Goal: Task Accomplishment & Management: Complete application form

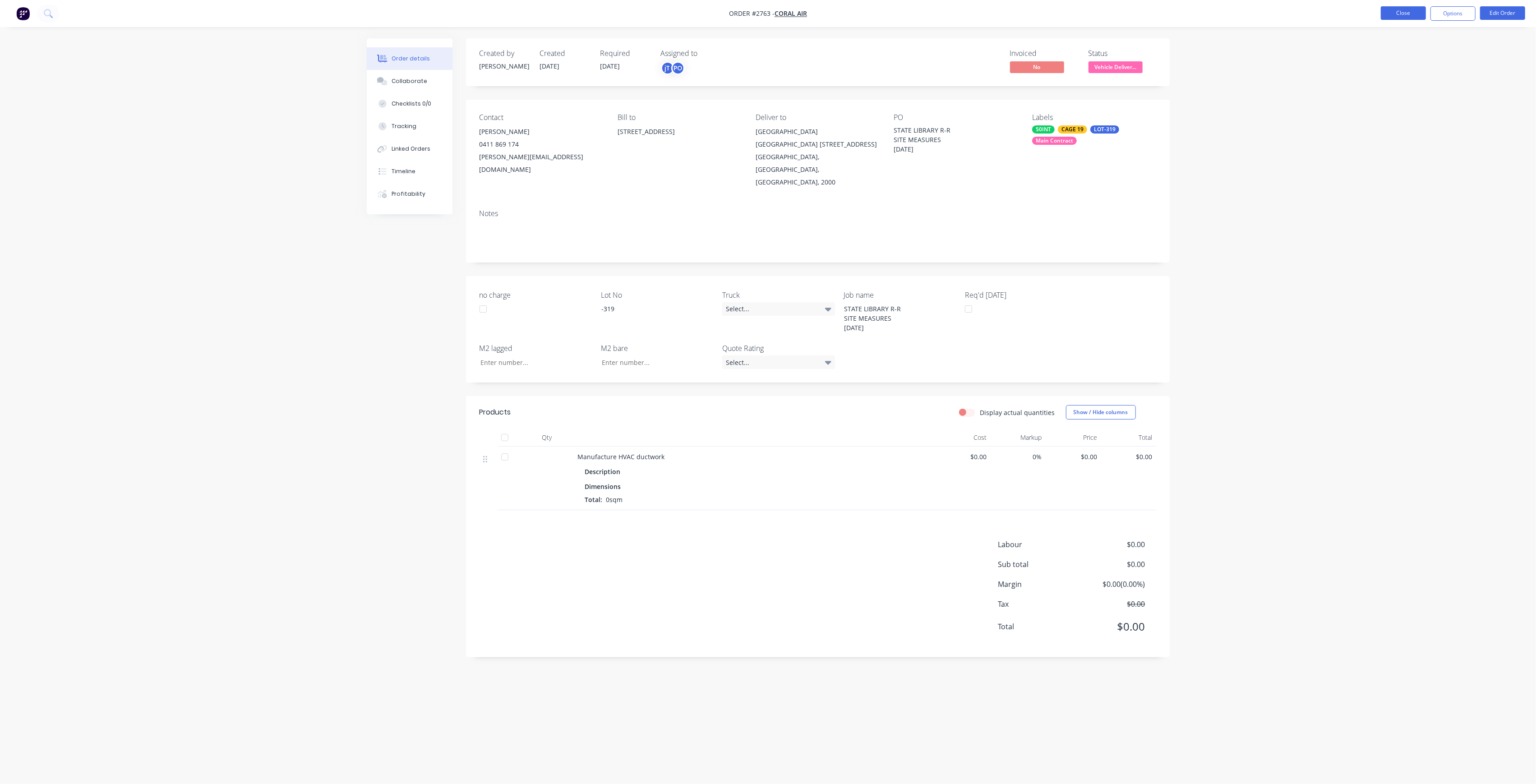
click at [1416, 8] on button "Close" at bounding box center [1403, 13] width 45 height 14
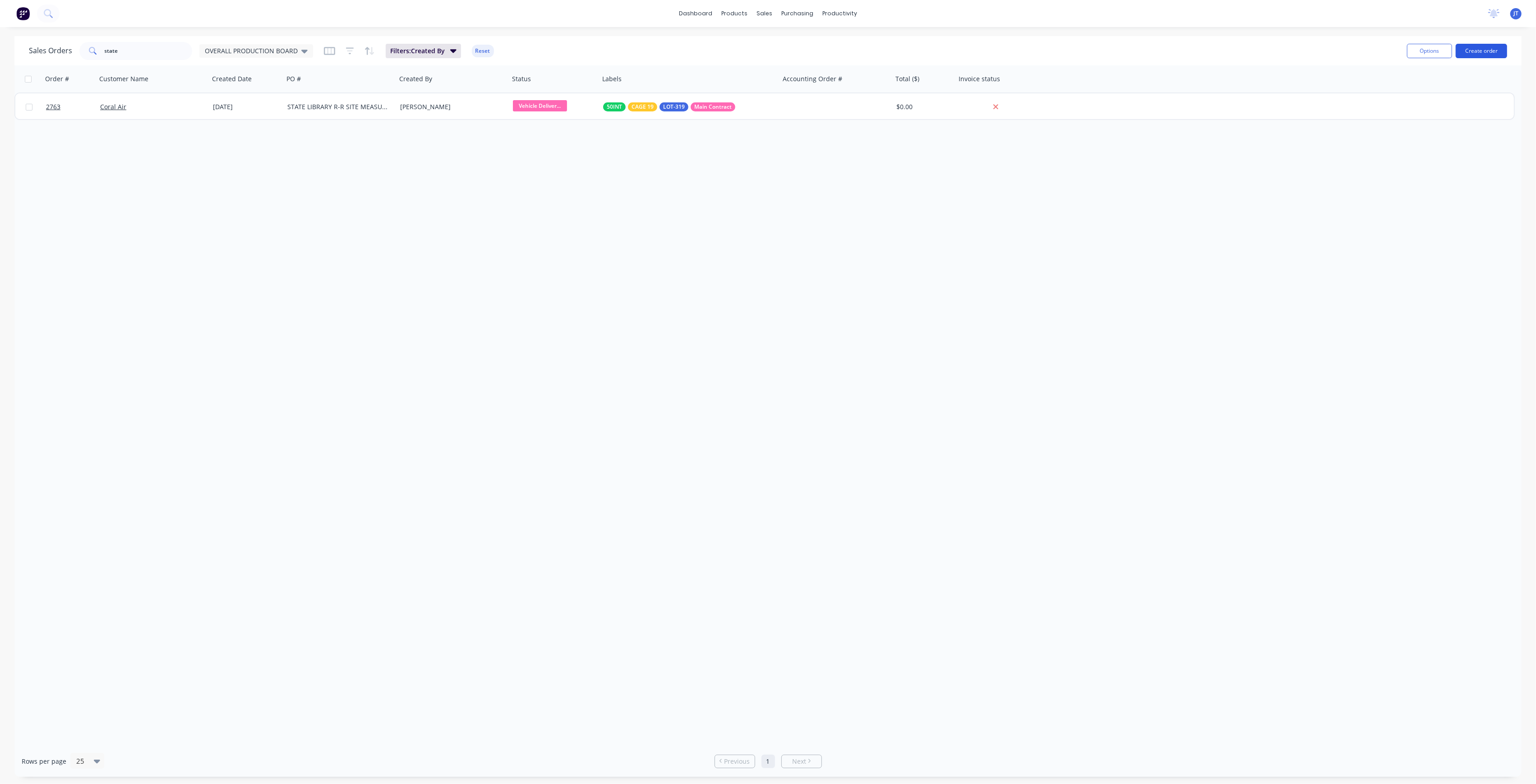
click at [1495, 49] on button "Create order" at bounding box center [1482, 51] width 52 height 14
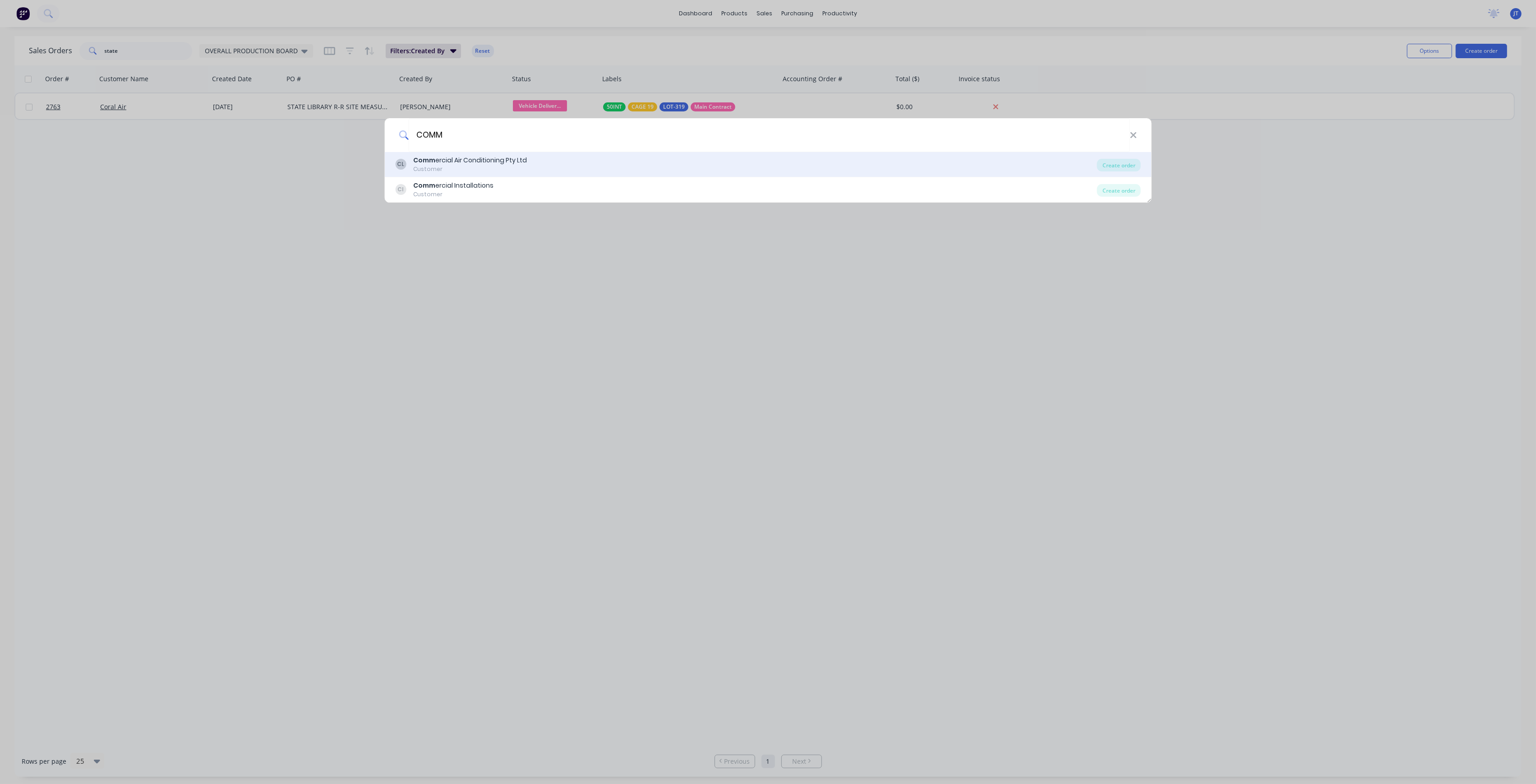
type input "COMM"
click at [850, 162] on div "CL Comm ercial Air Conditioning Pty Ltd Customer" at bounding box center [746, 164] width 702 height 17
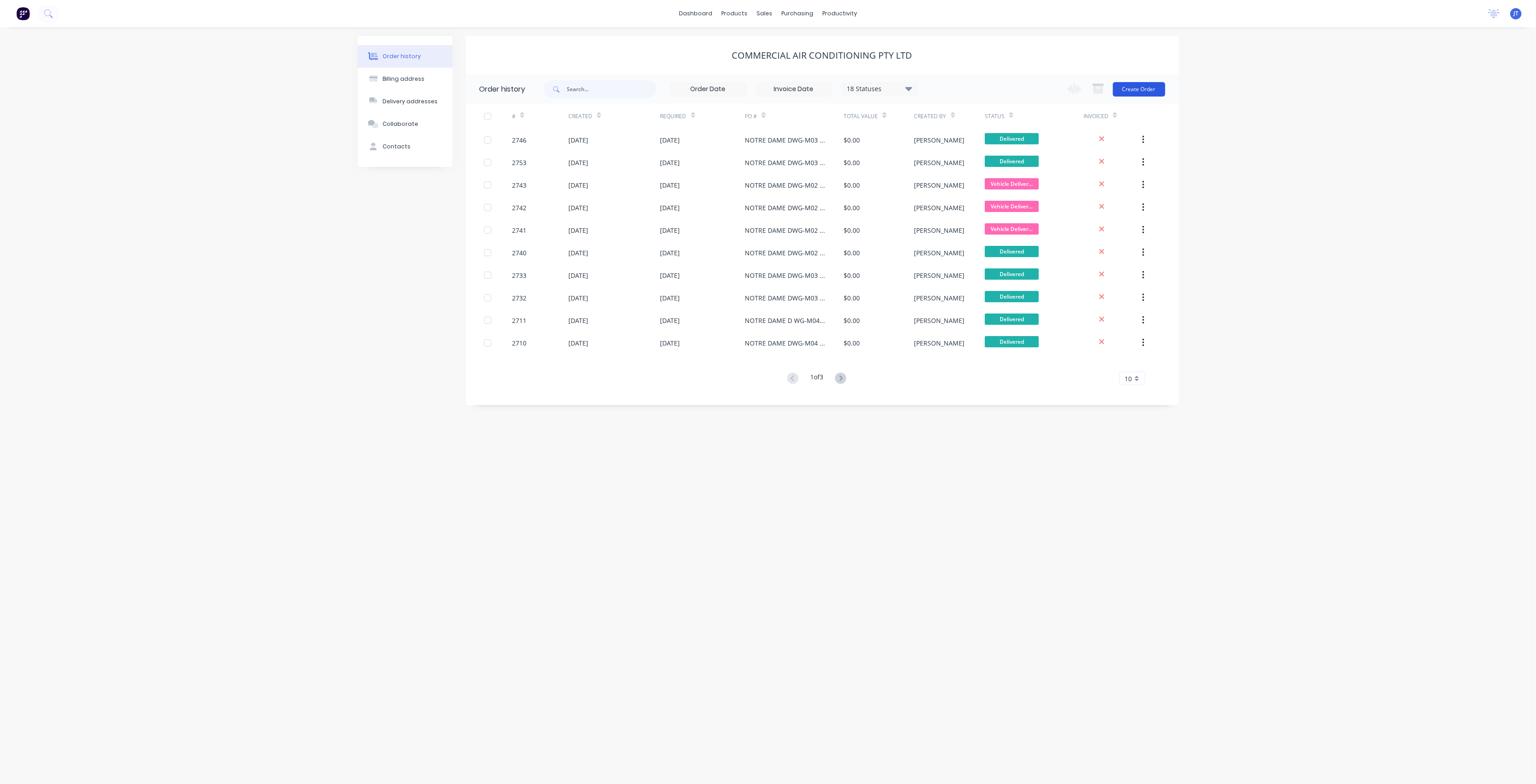
click at [1140, 86] on button "Create Order" at bounding box center [1139, 90] width 52 height 14
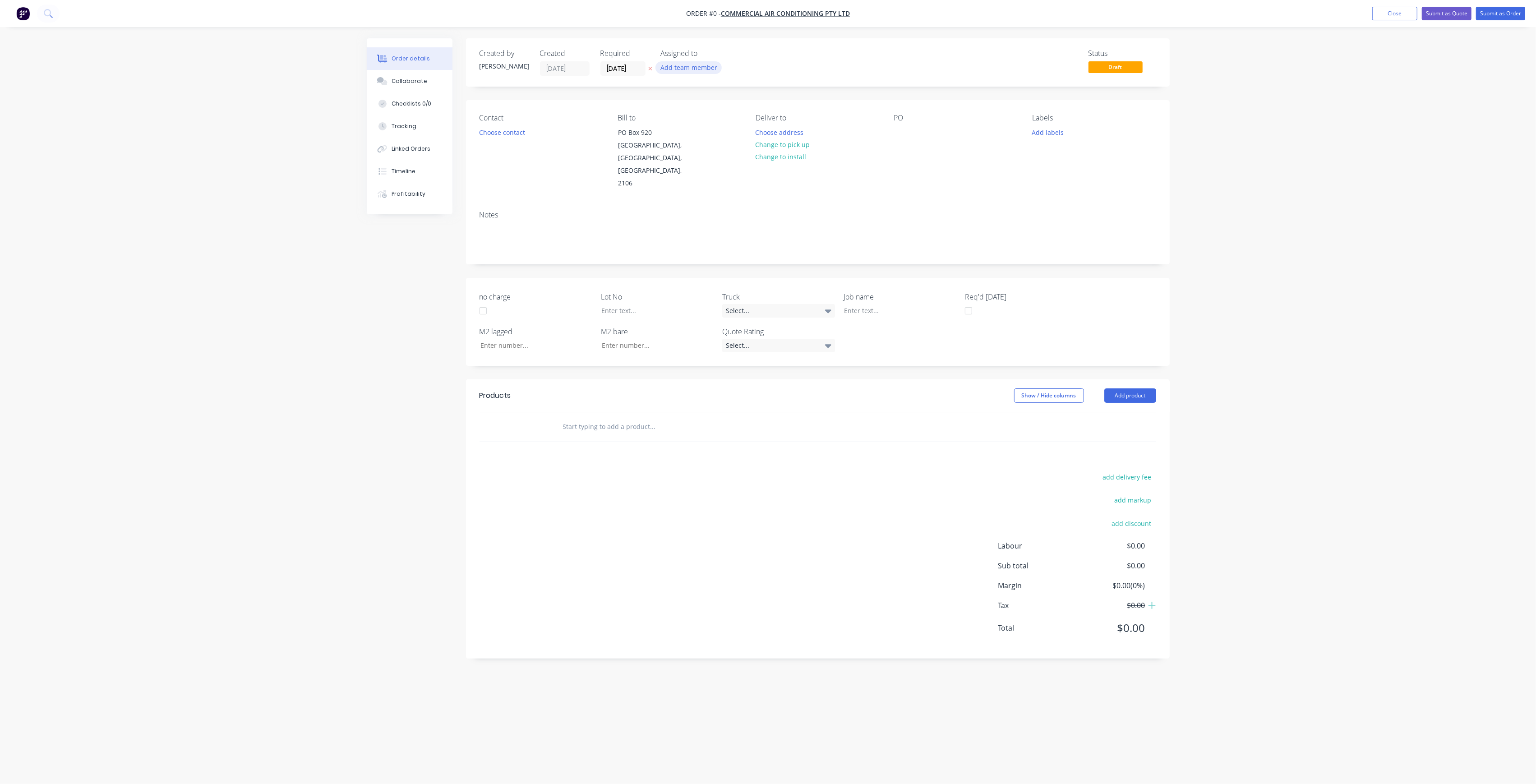
click at [705, 71] on button "Add team member" at bounding box center [689, 67] width 66 height 12
click at [733, 121] on div "[PERSON_NAME] (You)" at bounding box center [734, 118] width 90 height 10
click at [745, 174] on button "[PERSON_NAME]" at bounding box center [728, 181] width 135 height 18
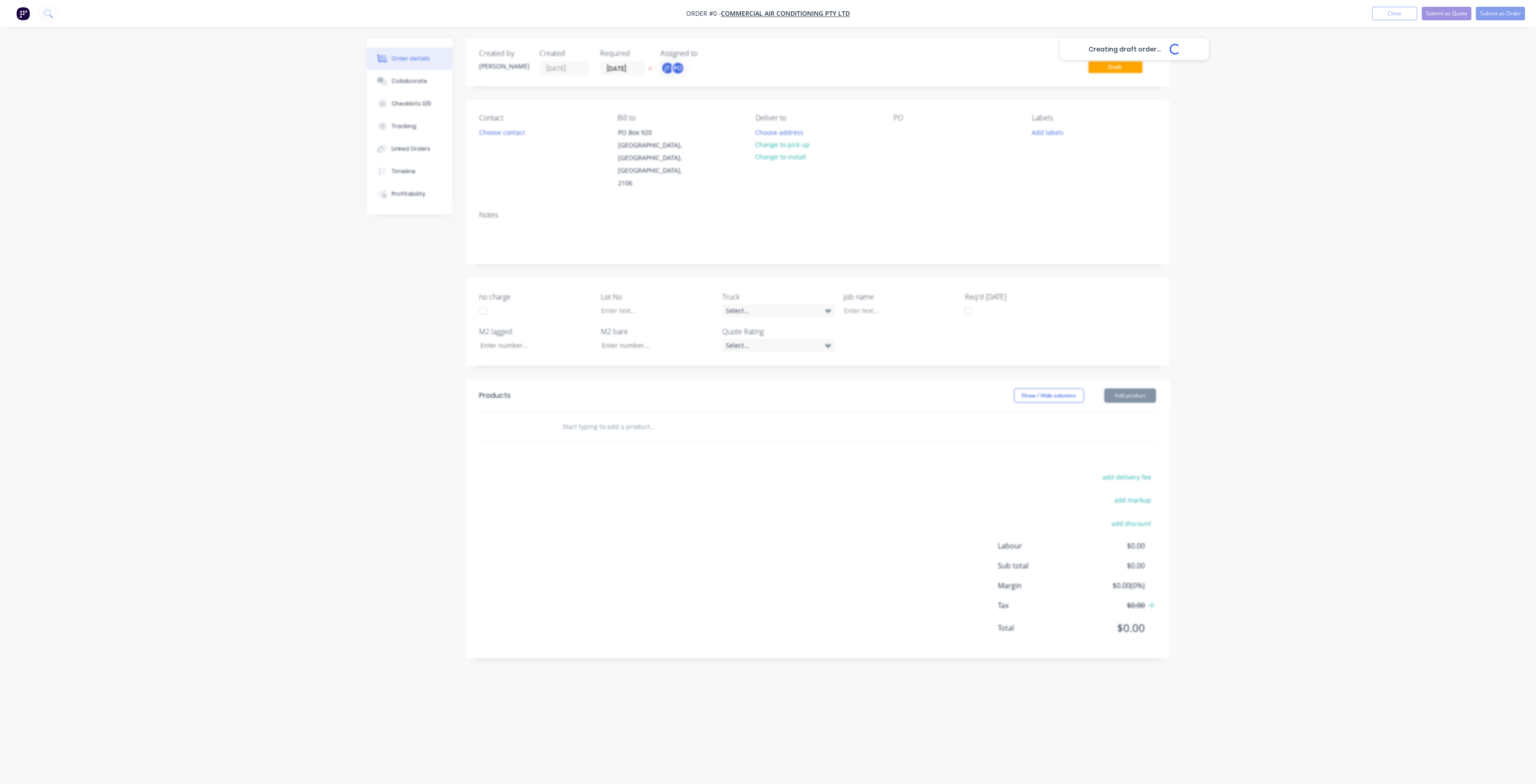
click at [900, 97] on div "Creating draft order... Loading... Order details Collaborate Checklists 0/0 Tra…" at bounding box center [768, 375] width 821 height 673
click at [799, 134] on button "Choose address" at bounding box center [779, 132] width 58 height 12
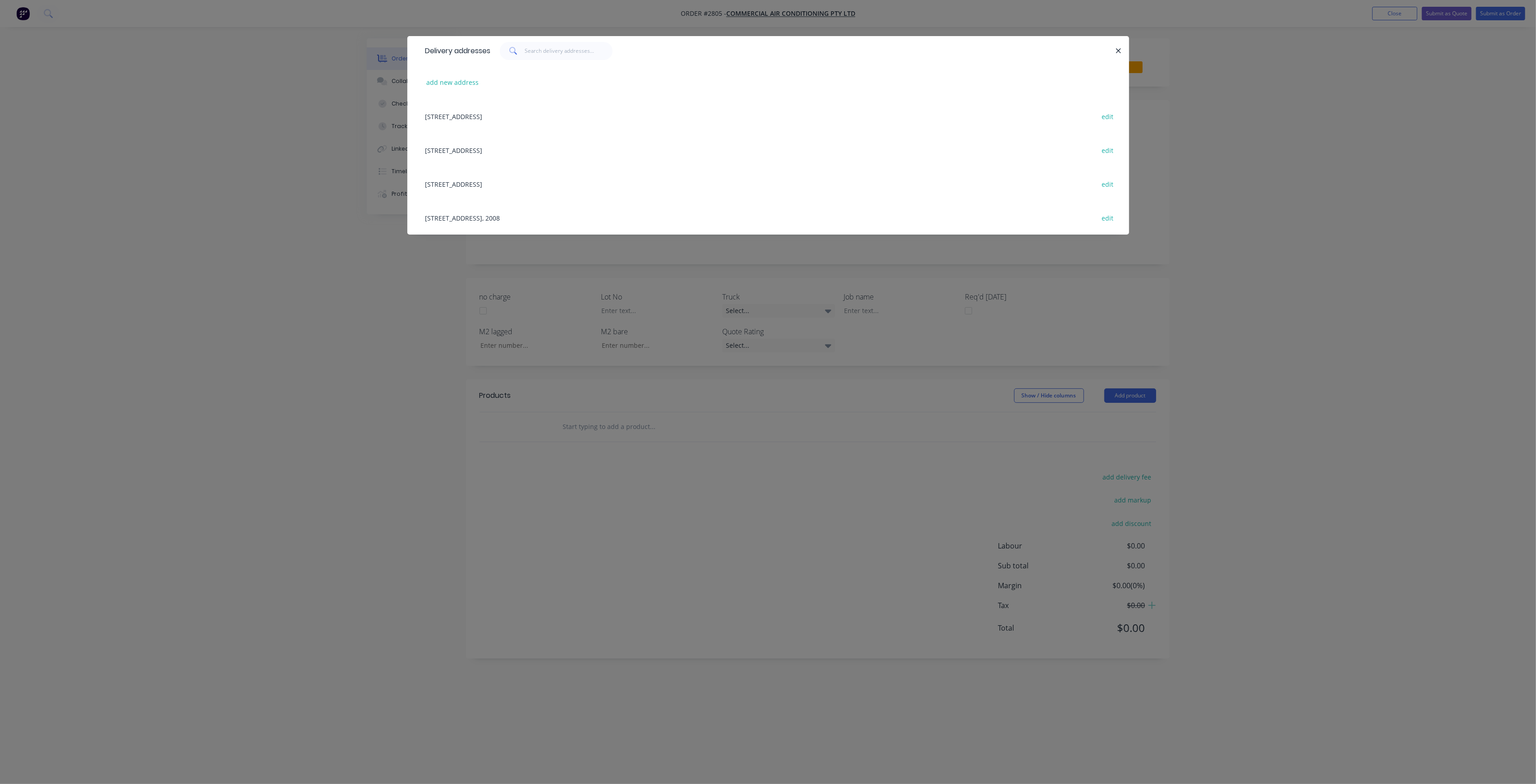
click at [569, 221] on div "[STREET_ADDRESS], 2008 edit" at bounding box center [768, 218] width 695 height 34
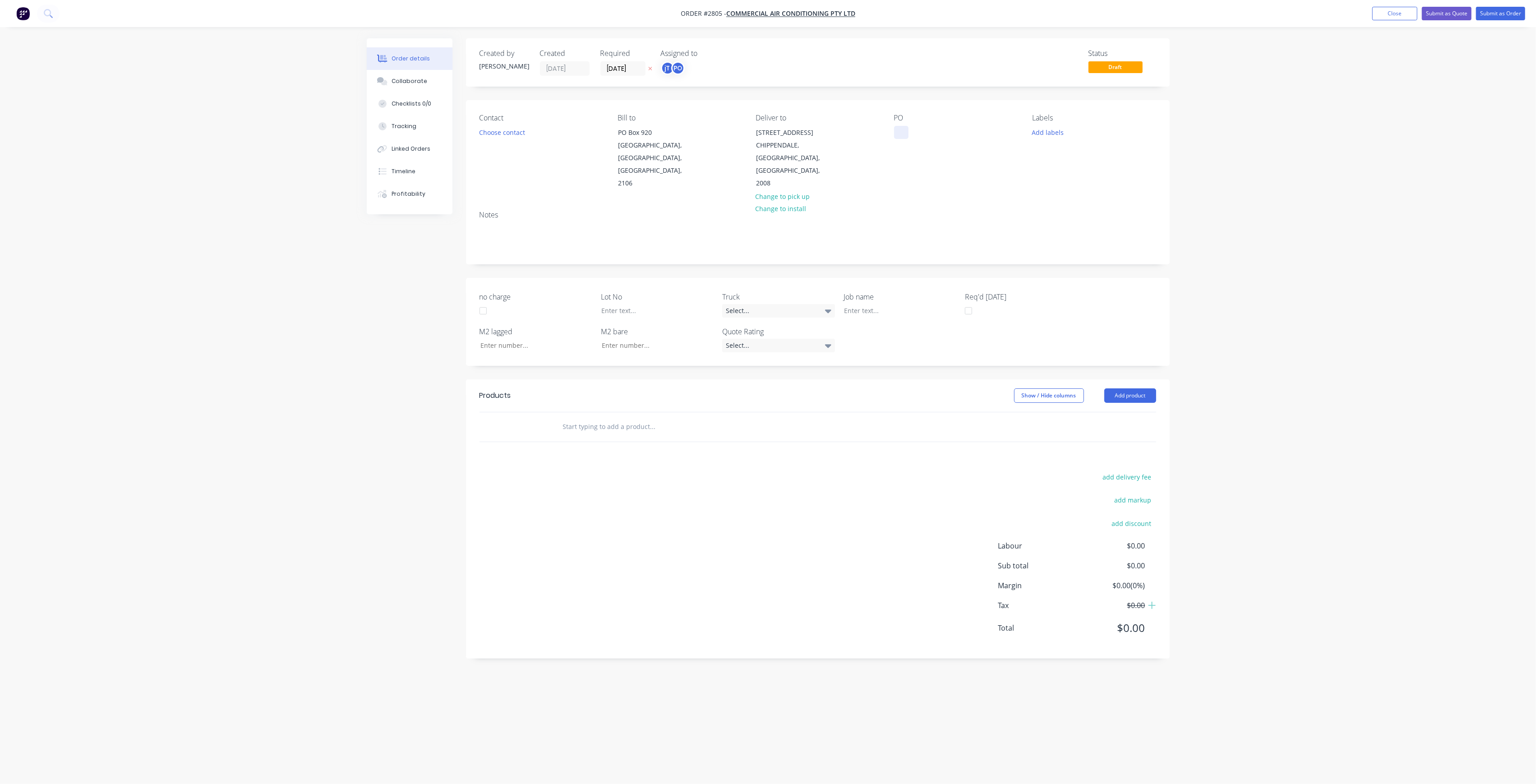
click at [908, 127] on div at bounding box center [902, 132] width 14 height 13
drag, startPoint x: 936, startPoint y: 154, endPoint x: 894, endPoint y: 135, distance: 46.1
click at [894, 135] on div "NOTRE DAME SITE MEASURES [DATE]" at bounding box center [925, 141] width 62 height 32
copy div "NOTRE DAME SITE MEASURES [DATE]"
click at [863, 304] on div at bounding box center [894, 311] width 113 height 13
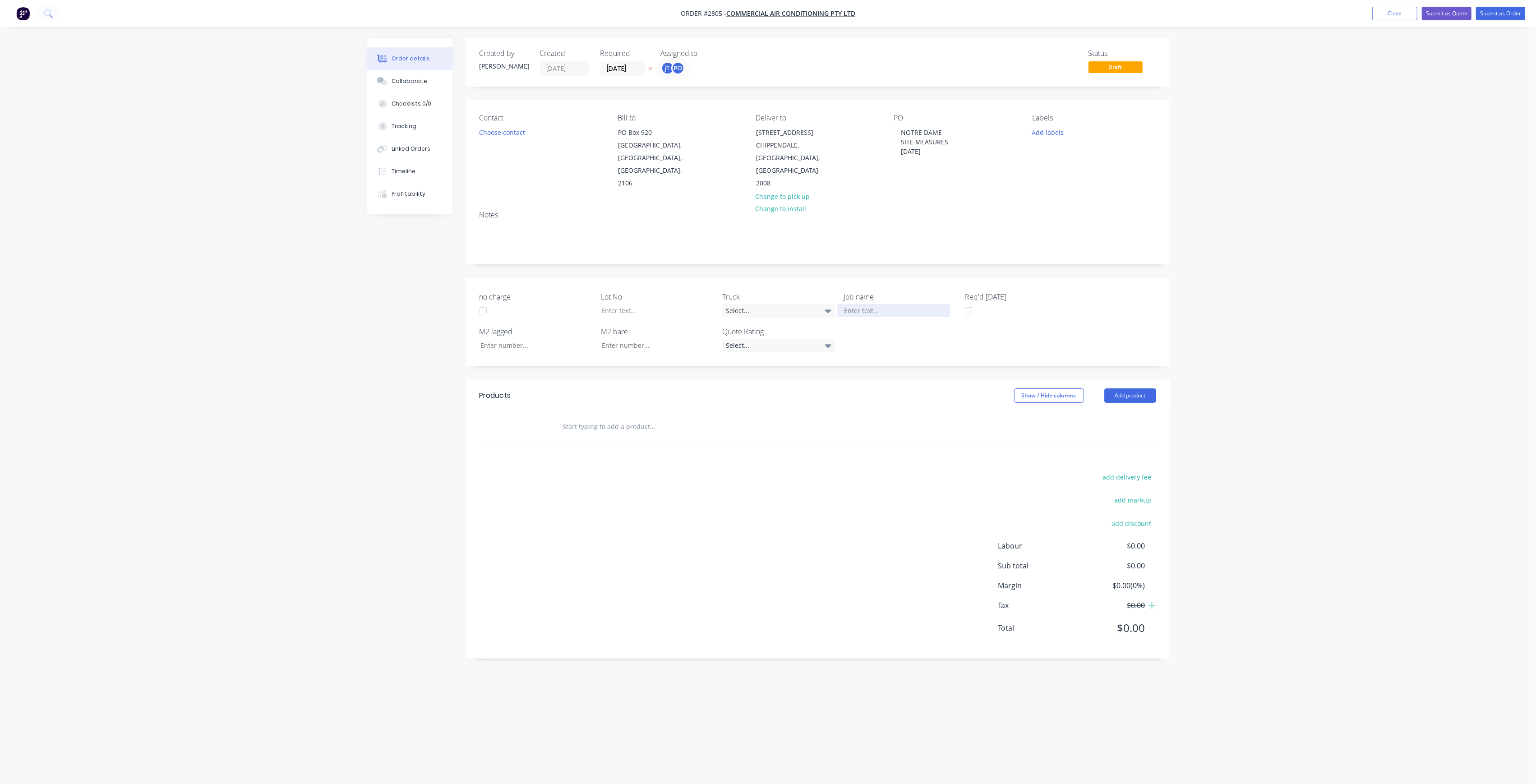
paste div
drag, startPoint x: 886, startPoint y: 296, endPoint x: 906, endPoint y: 301, distance: 20.6
click at [886, 304] on div "[GEOGRAPHIC_DATA] SITE MEASURES05-09-25" at bounding box center [894, 316] width 113 height 23
click at [889, 308] on div "[GEOGRAPHIC_DATA] SITE MEASURES05-09-25" at bounding box center [894, 316] width 113 height 23
click at [1034, 135] on button "Add labels" at bounding box center [1048, 132] width 41 height 12
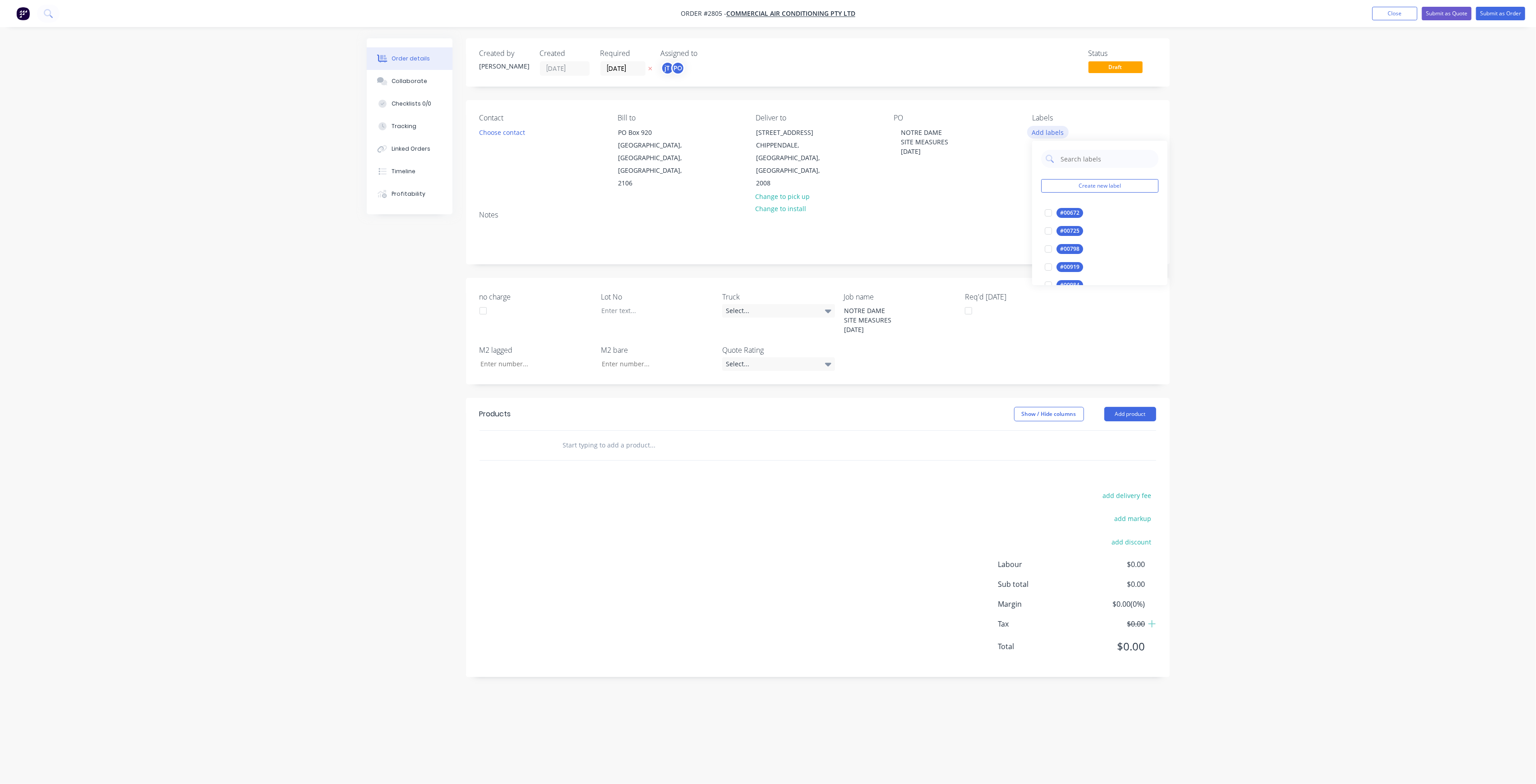
click at [1069, 160] on input "text" at bounding box center [1107, 159] width 94 height 18
click at [1068, 210] on div "LOT-338" at bounding box center [1071, 213] width 29 height 10
click at [1104, 153] on input "LOT-338" at bounding box center [1107, 155] width 94 height 18
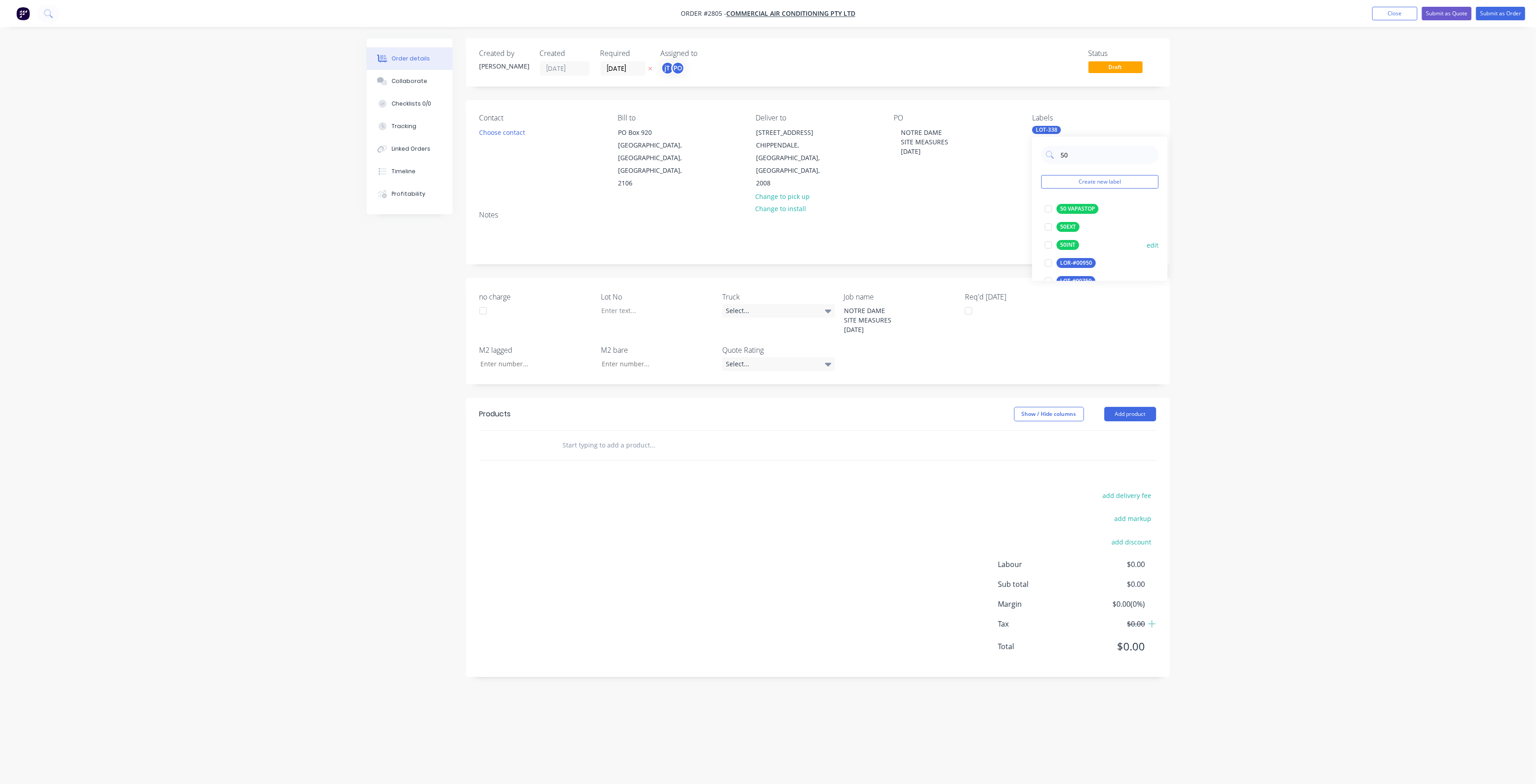
click at [1066, 244] on div "50INT" at bounding box center [1068, 245] width 23 height 10
click at [1098, 149] on input "50" at bounding box center [1107, 155] width 94 height 18
type input "MAIN"
click at [1082, 217] on div "Main Contract edit" at bounding box center [1099, 209] width 117 height 18
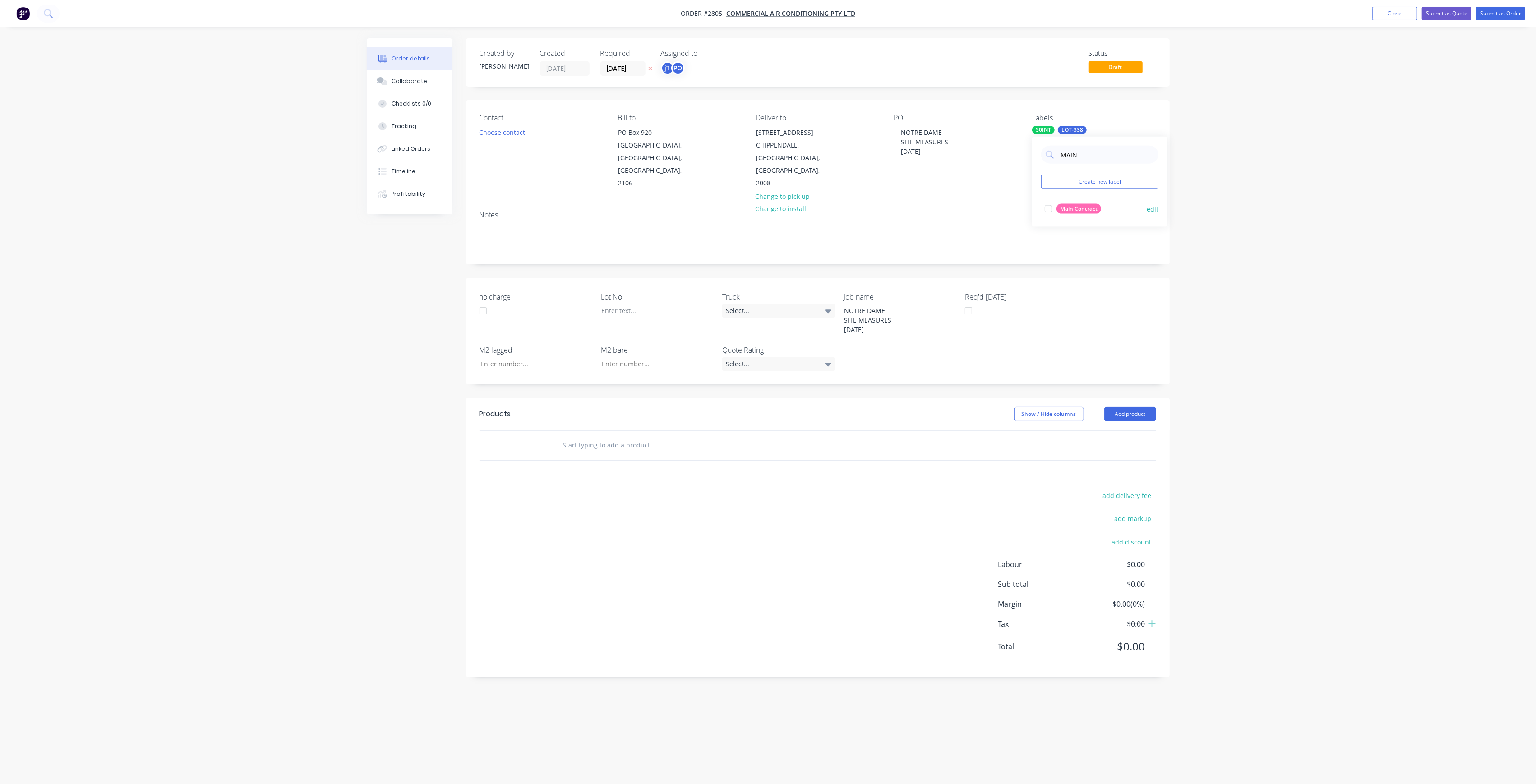
click at [1077, 213] on div "Main Contract" at bounding box center [1079, 209] width 45 height 10
click at [1197, 216] on div "Order details Collaborate Checklists 0/0 Tracking Linked Orders Timeline Profit…" at bounding box center [768, 392] width 1536 height 784
click at [613, 304] on div at bounding box center [651, 311] width 113 height 13
drag, startPoint x: 666, startPoint y: 433, endPoint x: 672, endPoint y: 426, distance: 9.2
click at [666, 436] on input "text" at bounding box center [653, 445] width 180 height 18
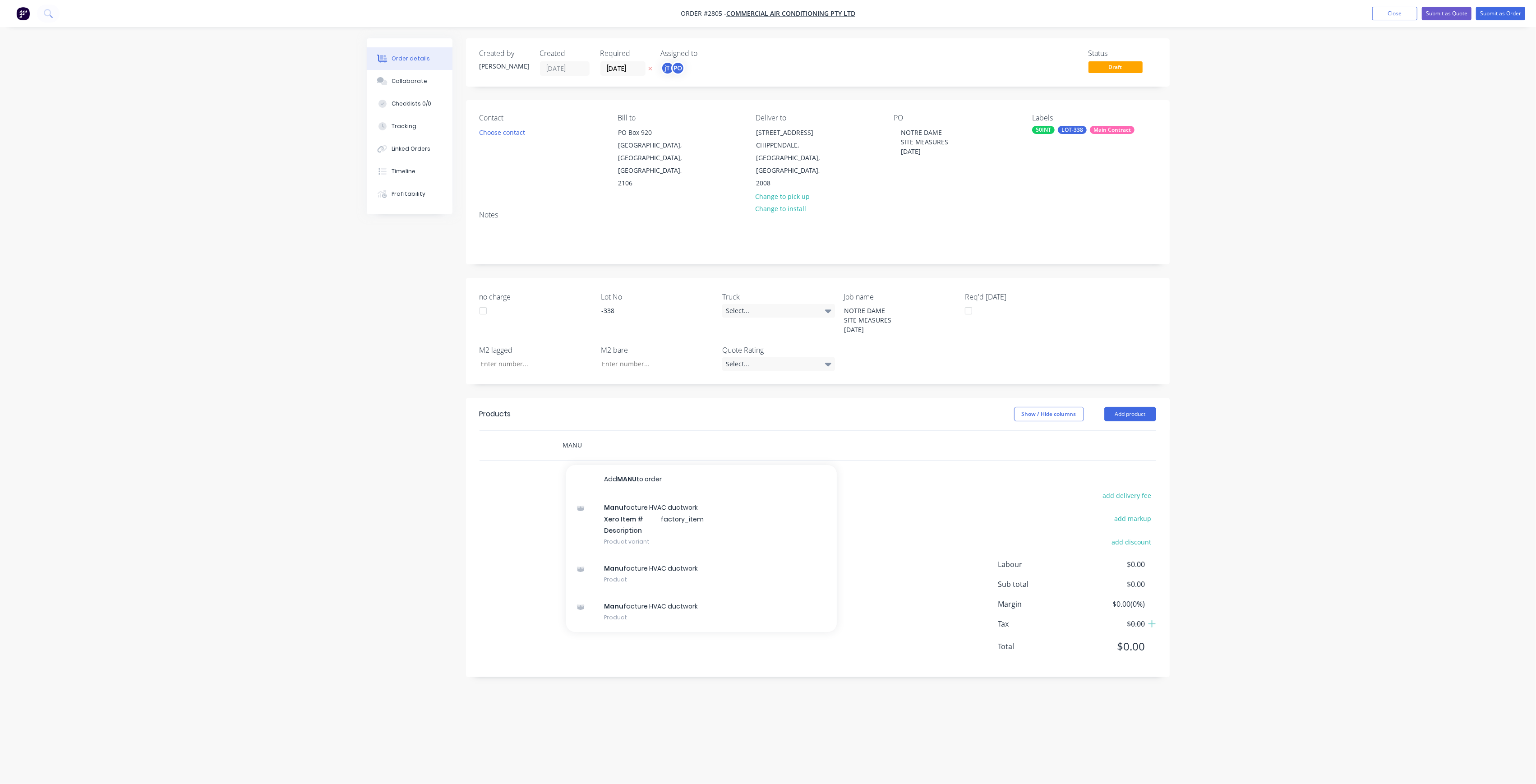
type input "MANU"
click at [637, 510] on div "Manu facture HVAC ductwork Xero Item # factory_item Description Product variant" at bounding box center [701, 524] width 271 height 61
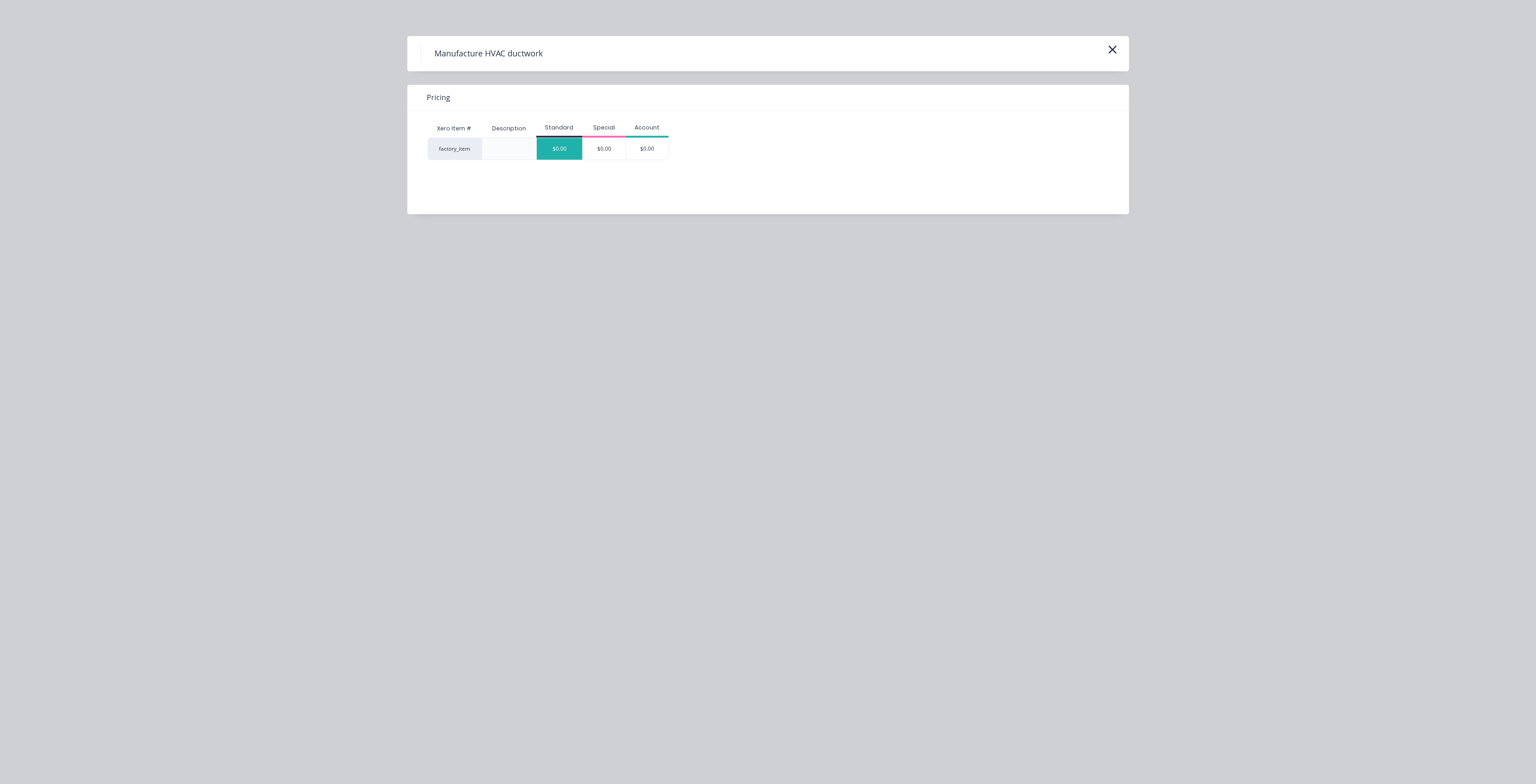
click at [564, 156] on div "$0.00" at bounding box center [560, 149] width 46 height 22
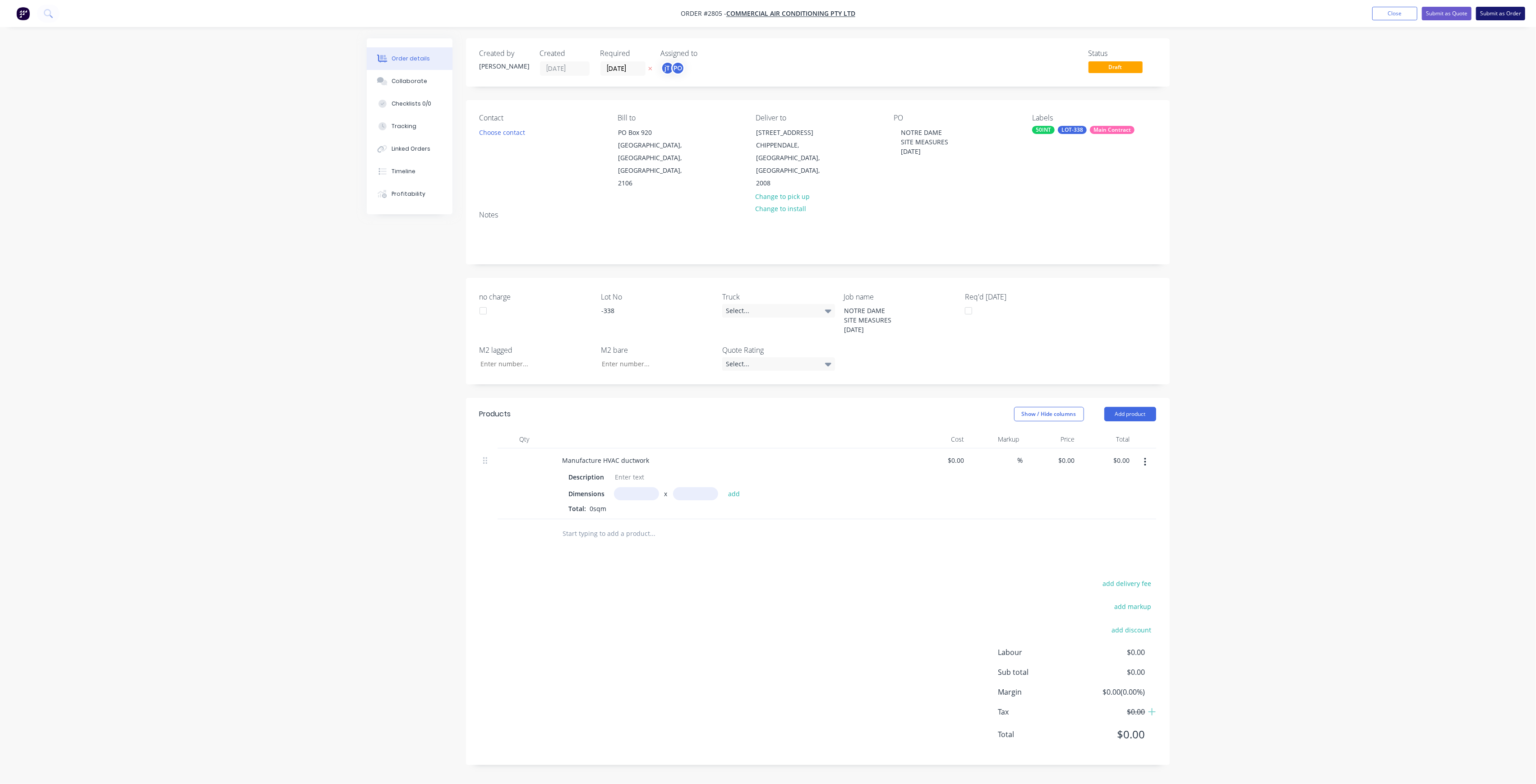
click at [1506, 17] on button "Submit as Order" at bounding box center [1501, 13] width 49 height 14
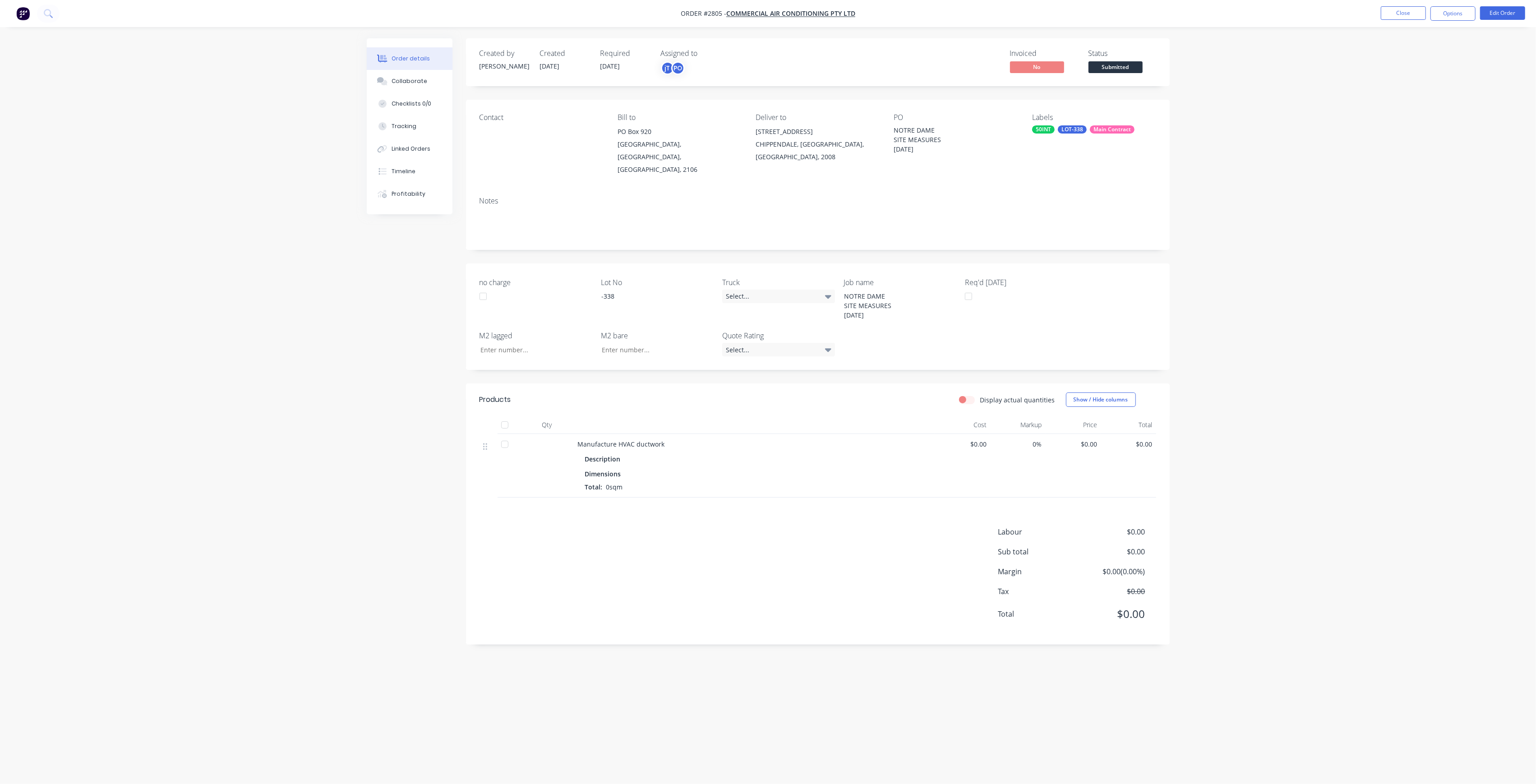
click at [1132, 60] on div "Status Submitted" at bounding box center [1122, 63] width 68 height 26
click at [1132, 68] on span "Submitted" at bounding box center [1116, 67] width 54 height 11
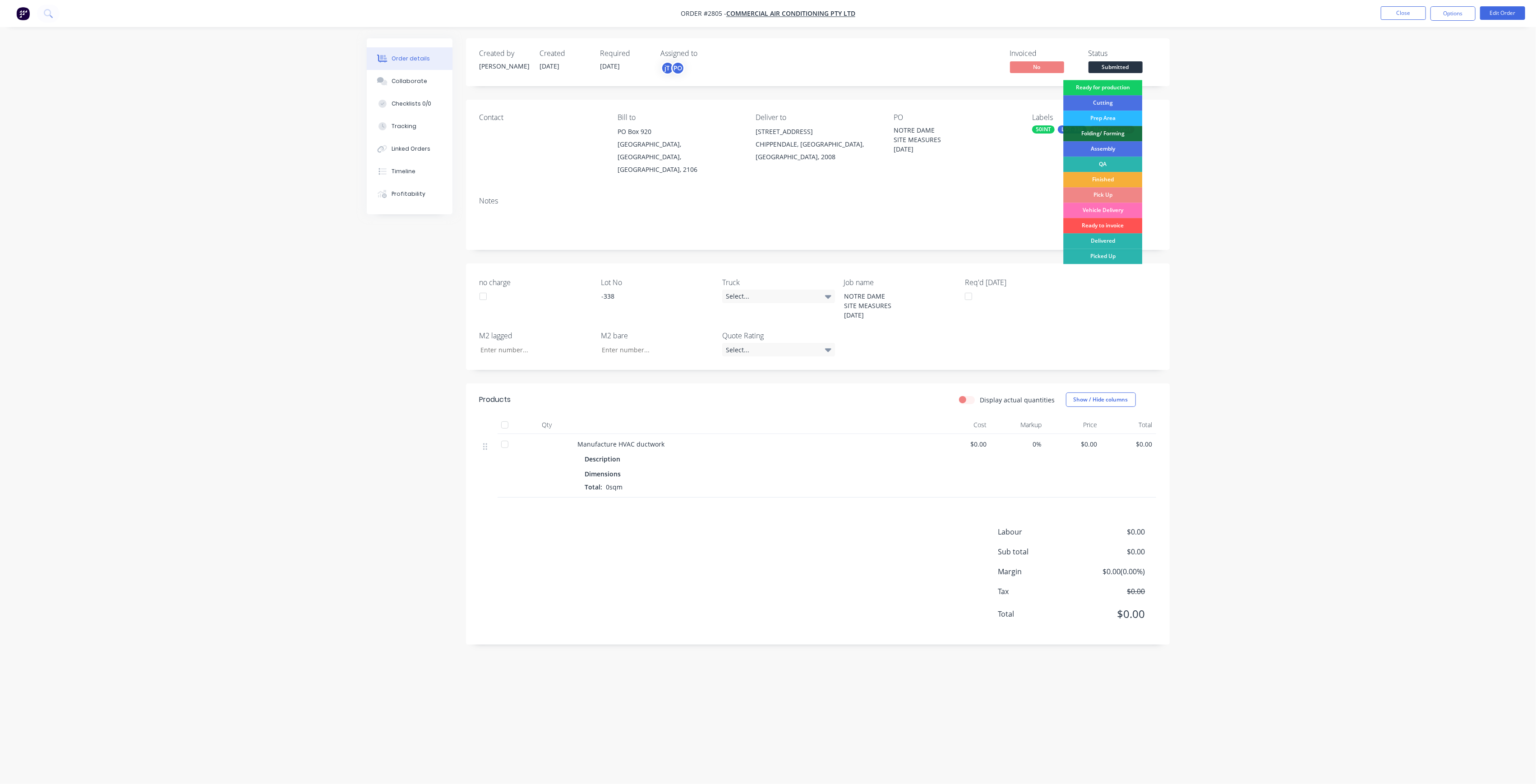
click at [1123, 88] on div "Ready for production" at bounding box center [1102, 88] width 79 height 16
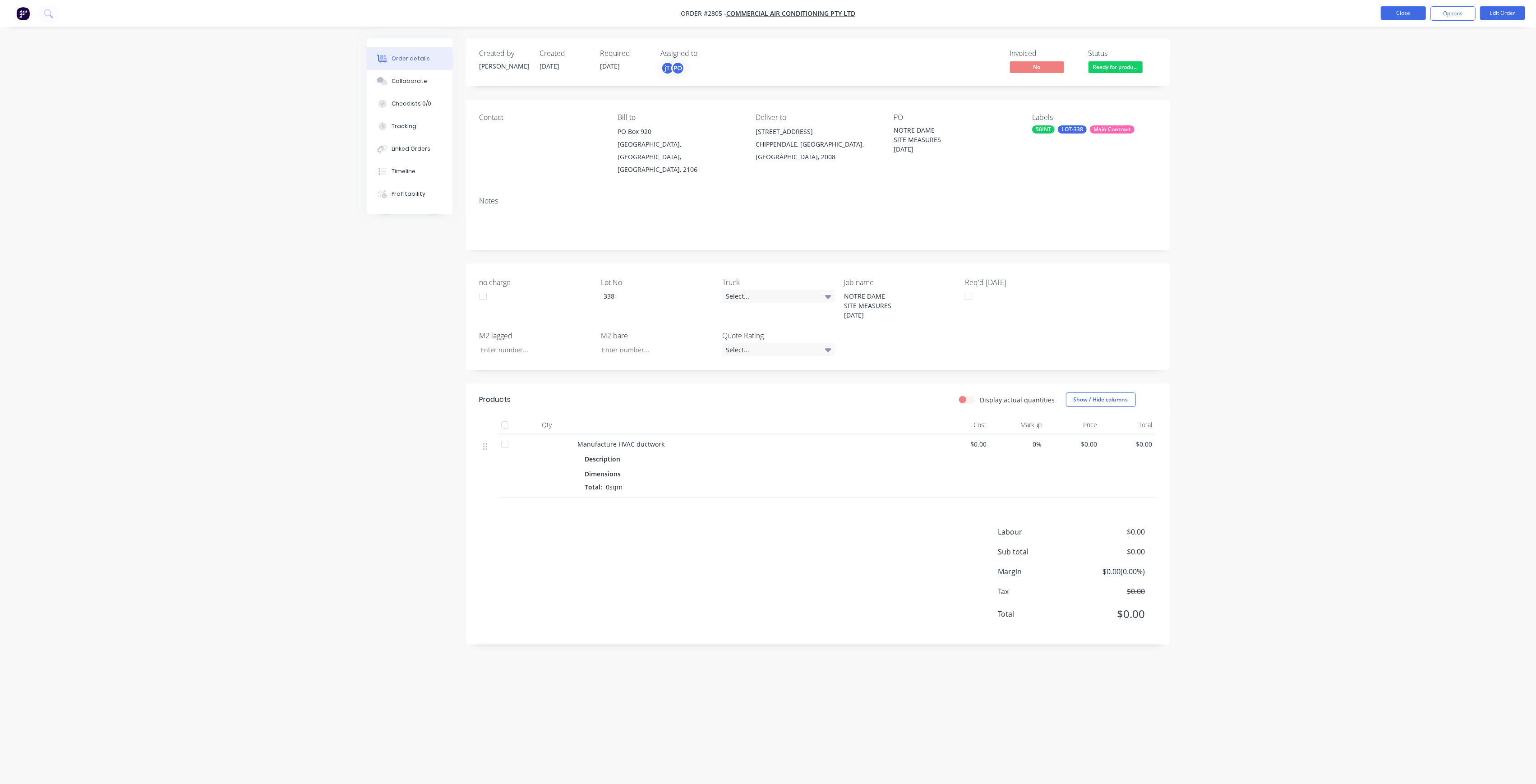
click at [1389, 17] on button "Close" at bounding box center [1403, 13] width 45 height 14
